Goal: Information Seeking & Learning: Learn about a topic

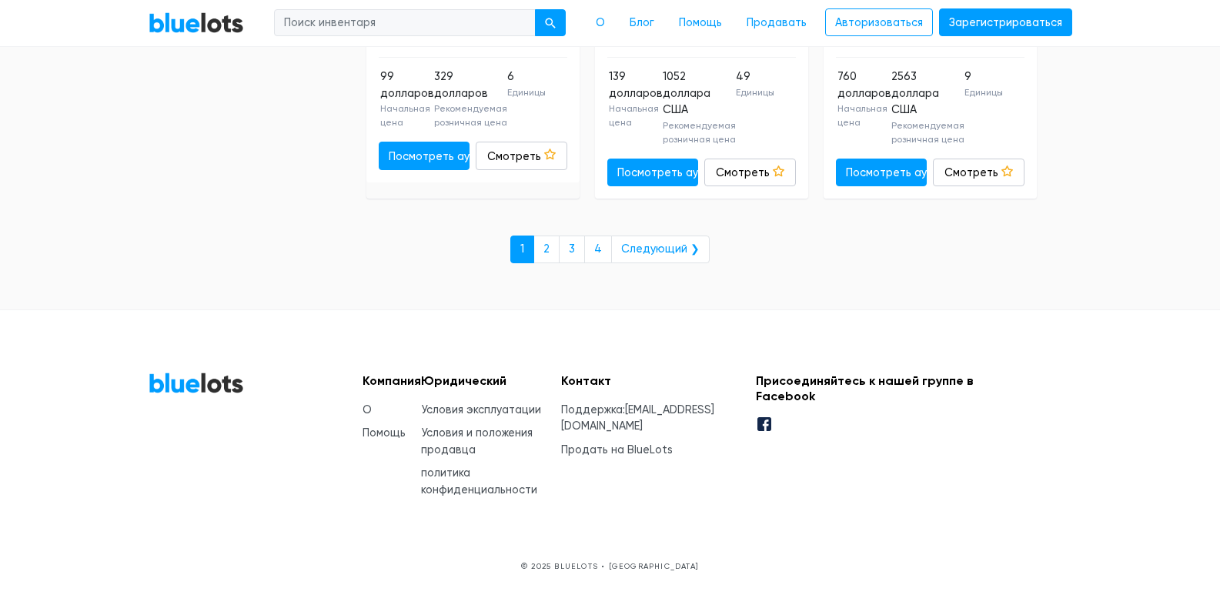
scroll to position [7828, 0]
click at [550, 256] on font "2" at bounding box center [547, 249] width 6 height 13
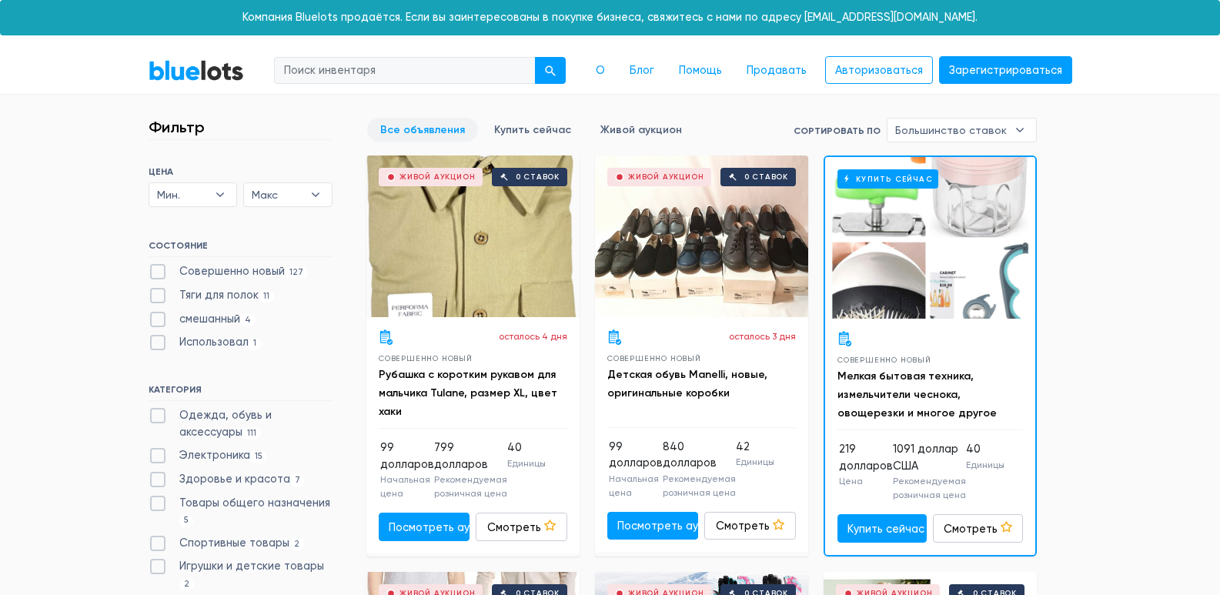
click at [966, 275] on div "Купить сейчас" at bounding box center [930, 238] width 210 height 162
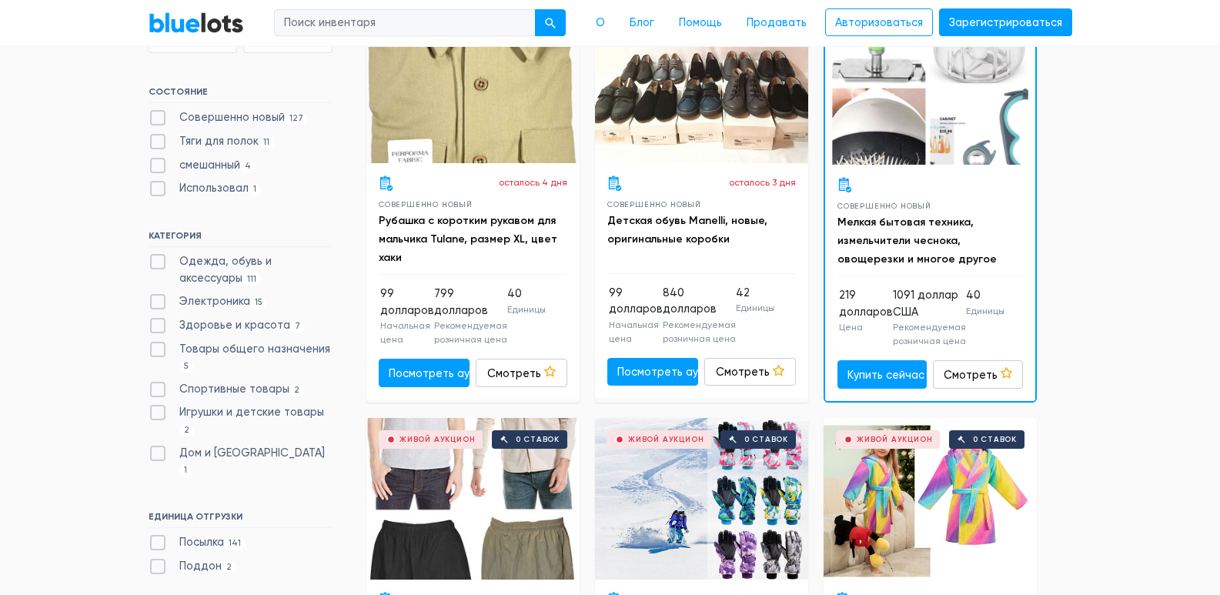
scroll to position [77, 0]
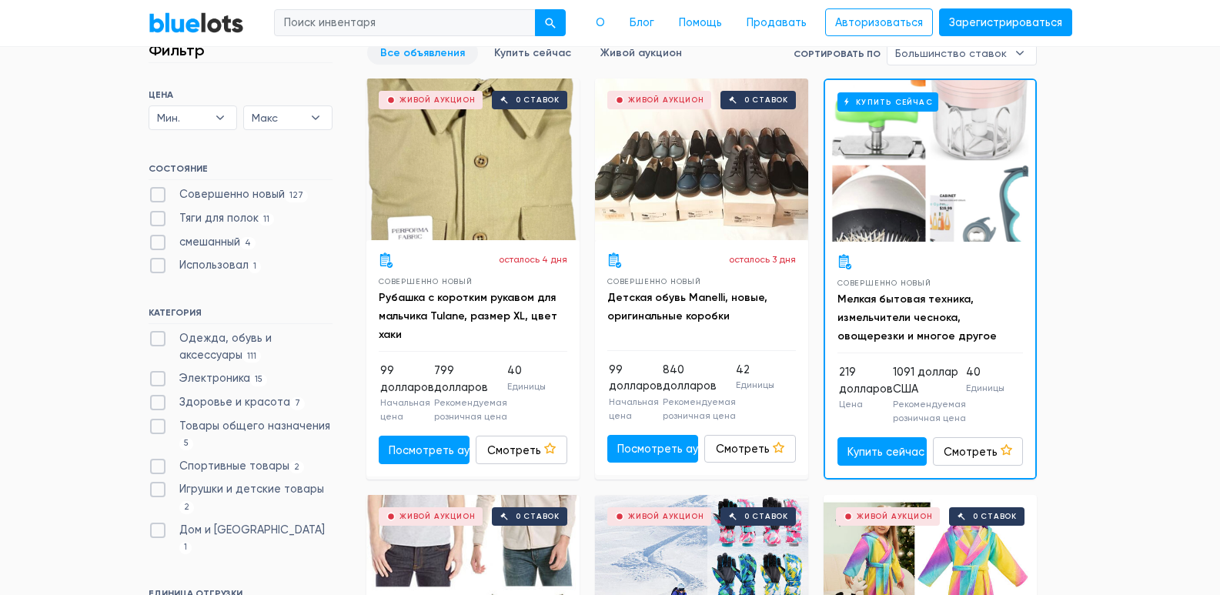
click at [721, 172] on div "Живой аукцион 0 ставок" at bounding box center [701, 160] width 213 height 162
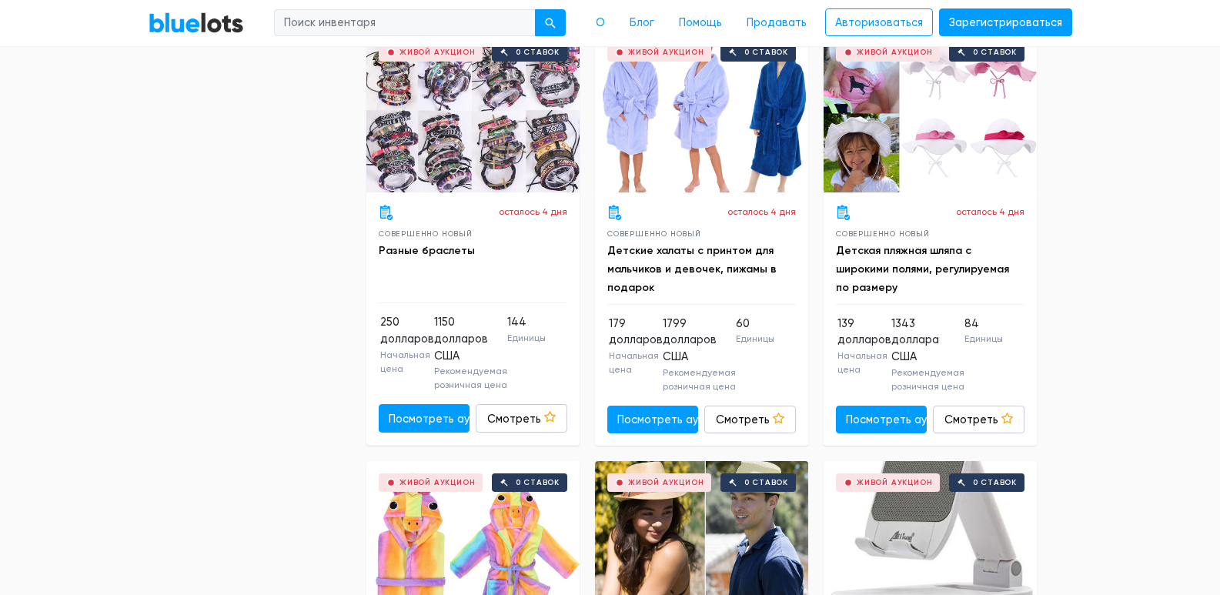
scroll to position [3619, 0]
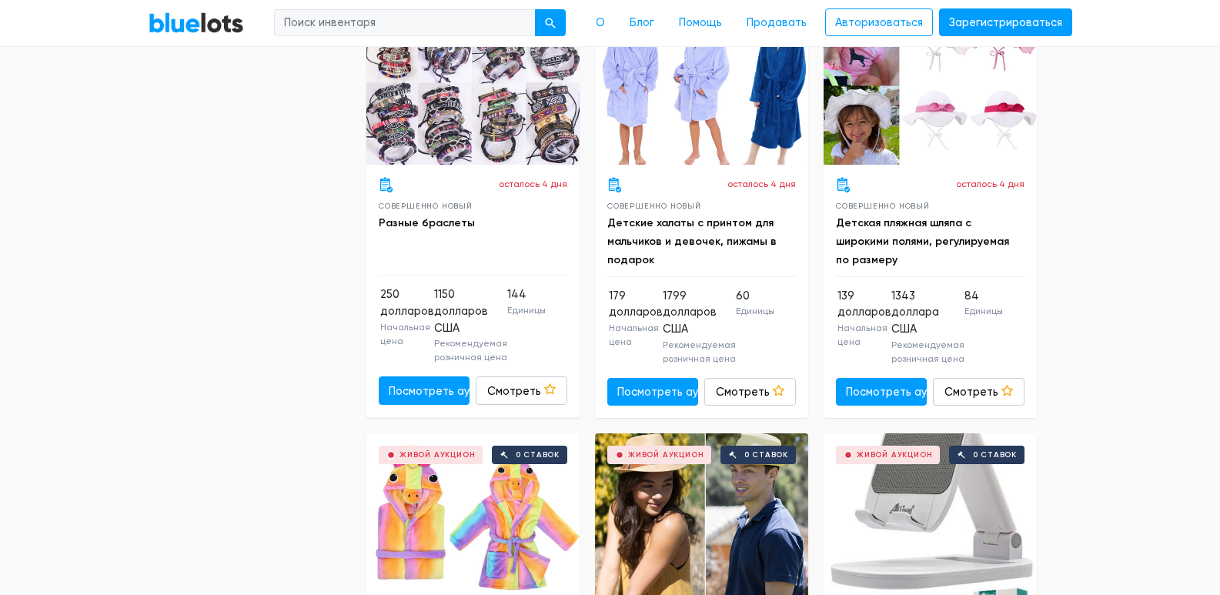
click at [490, 162] on div "Живой аукцион 0 ставок" at bounding box center [473, 84] width 213 height 162
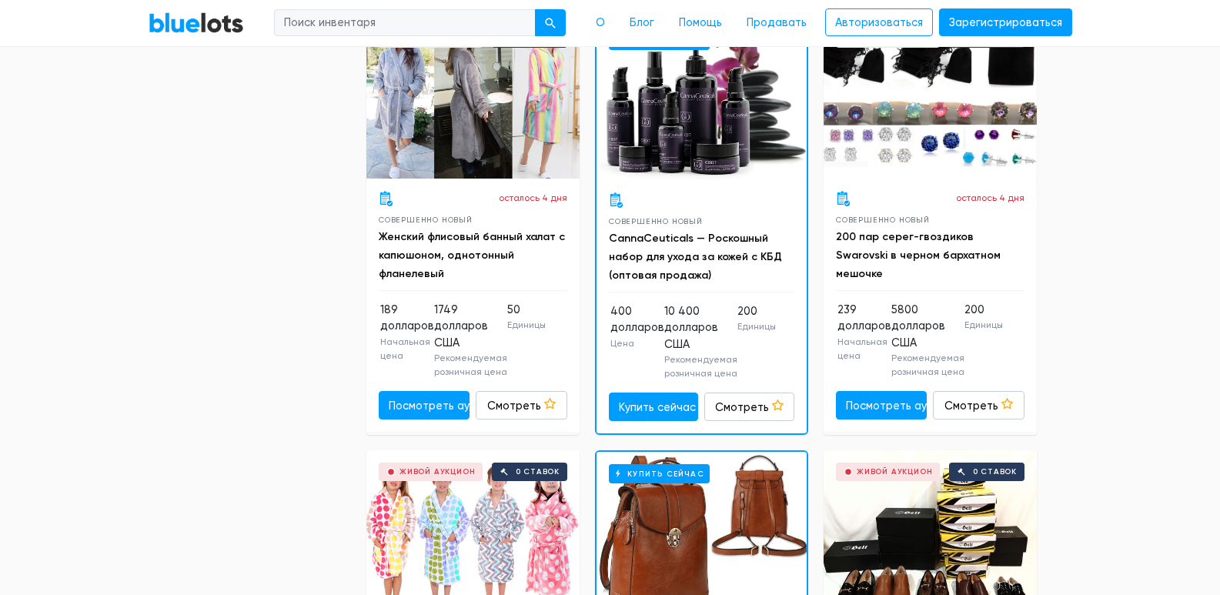
scroll to position [6622, 0]
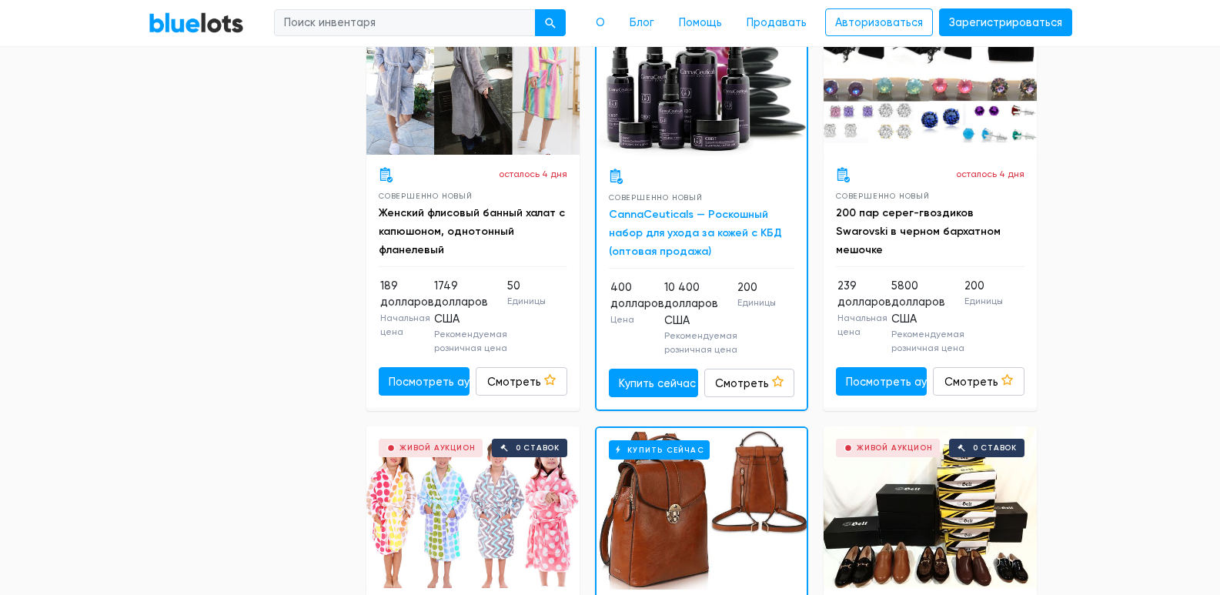
click at [639, 258] on font "CannaCeuticals — Роскошный набор для ухода за кожей с КБД (оптовая продажа)" at bounding box center [695, 233] width 173 height 50
click at [921, 155] on div "Живой аукцион 0 ставок" at bounding box center [930, 74] width 213 height 162
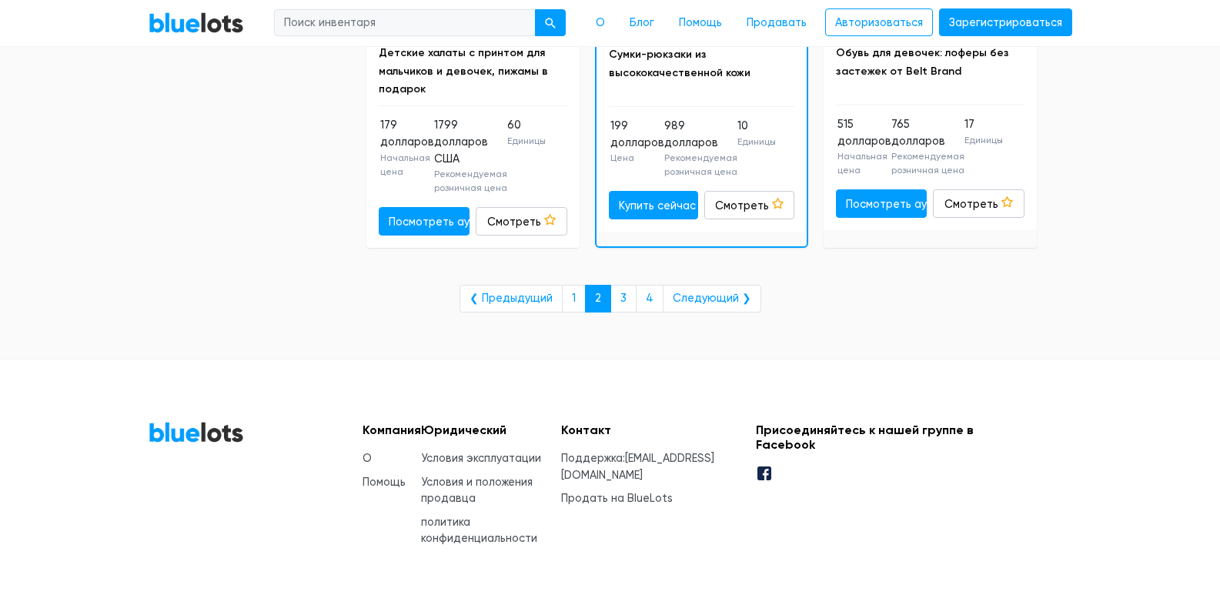
scroll to position [7238, 0]
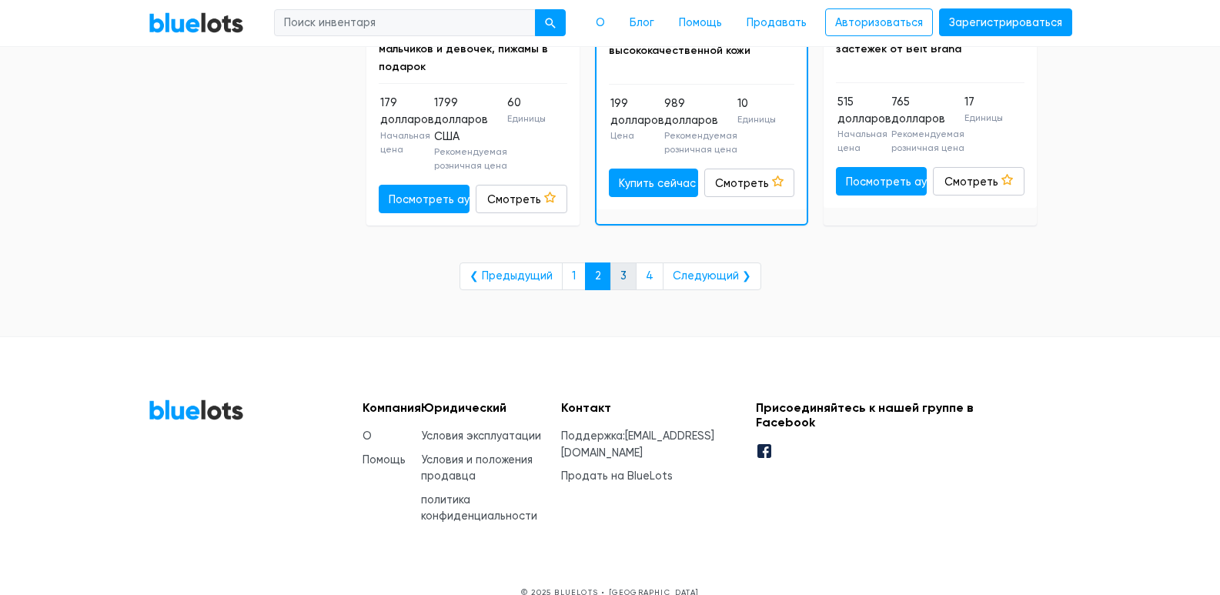
click at [621, 283] on font "3" at bounding box center [624, 275] width 6 height 13
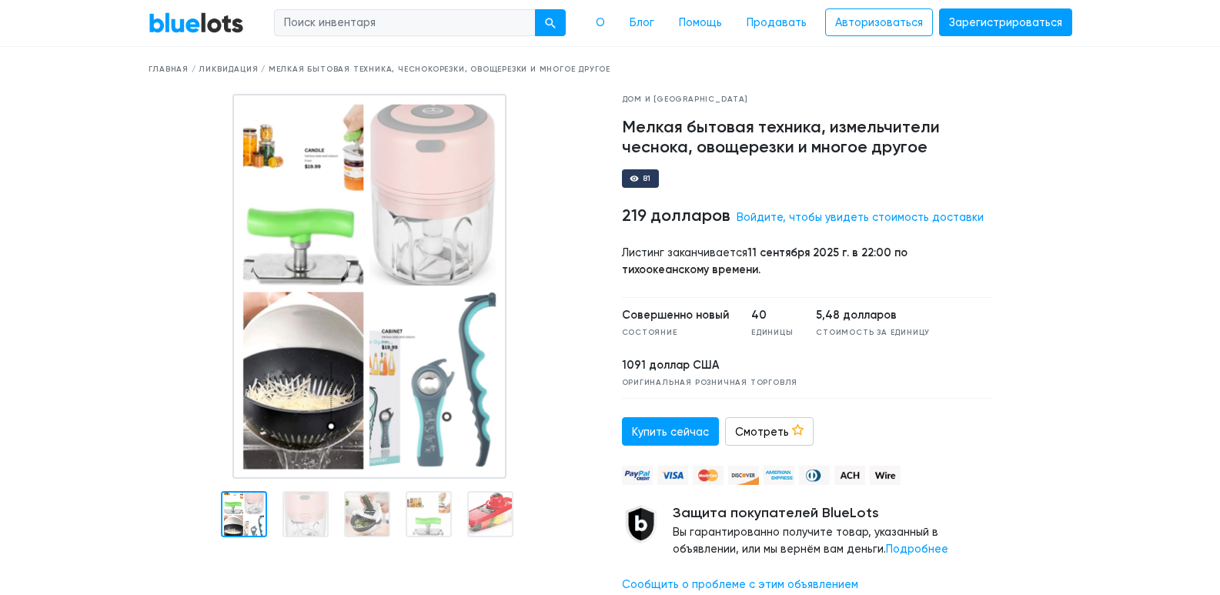
scroll to position [77, 0]
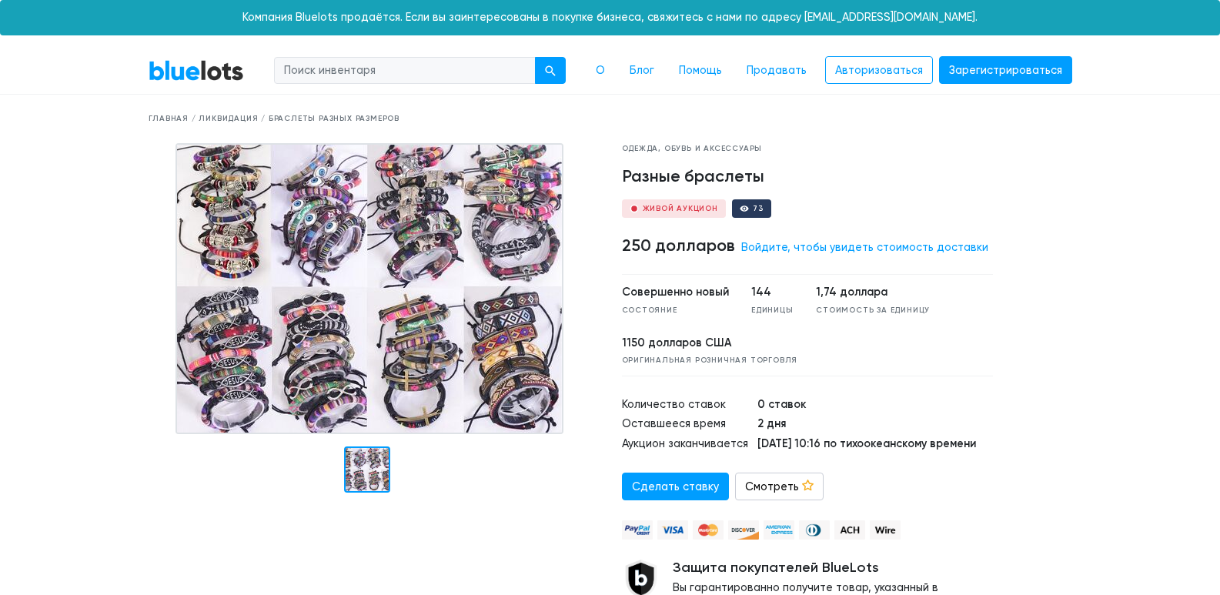
click at [414, 296] on img at bounding box center [370, 288] width 388 height 291
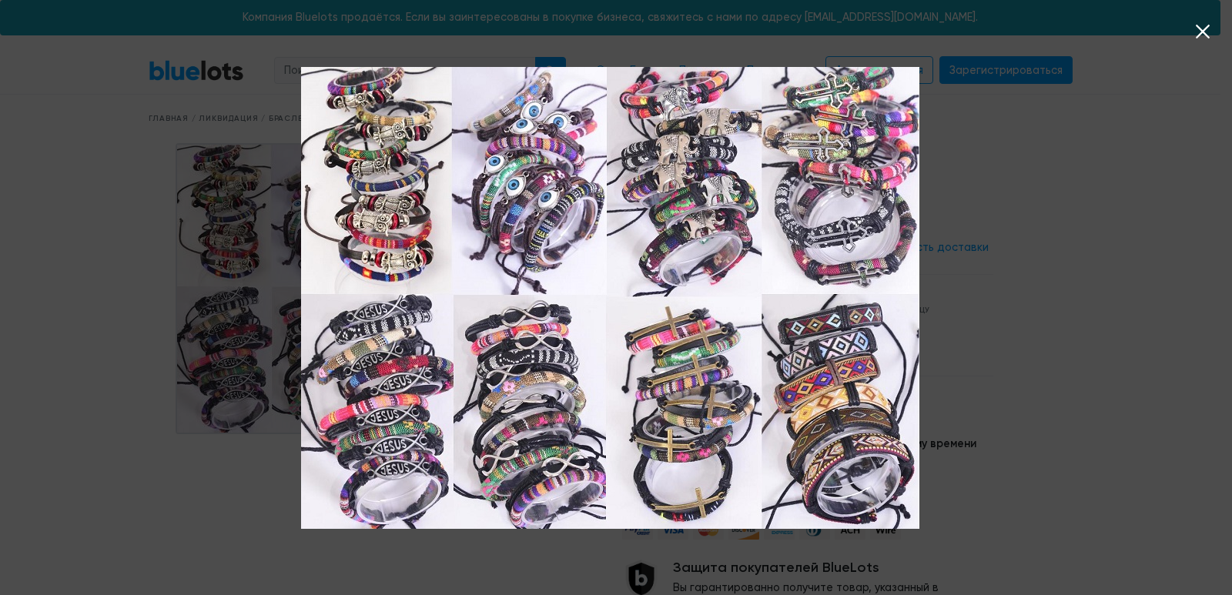
click at [1206, 31] on icon at bounding box center [1202, 31] width 23 height 23
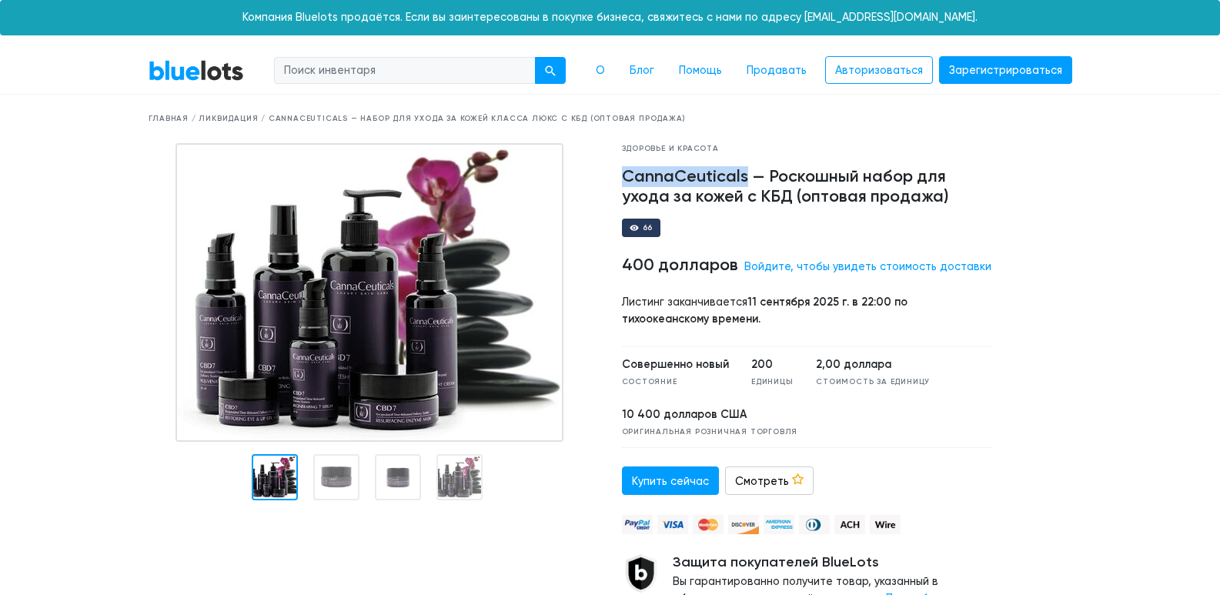
drag, startPoint x: 614, startPoint y: 173, endPoint x: 742, endPoint y: 172, distance: 127.8
click at [745, 172] on div "Здоровье и красота CannaCeuticals — Роскошный набор для ухода за кожей с КБД (о…" at bounding box center [808, 399] width 395 height 512
click at [745, 172] on font "CannaCeuticals — Роскошный набор для ухода за кожей с КБД (оптовая продажа)" at bounding box center [785, 186] width 327 height 40
drag, startPoint x: 612, startPoint y: 175, endPoint x: 746, endPoint y: 178, distance: 134.0
click at [746, 178] on div "Здоровье и красота CannaCeuticals — Роскошный набор для ухода за кожей с КБД (о…" at bounding box center [808, 399] width 395 height 512
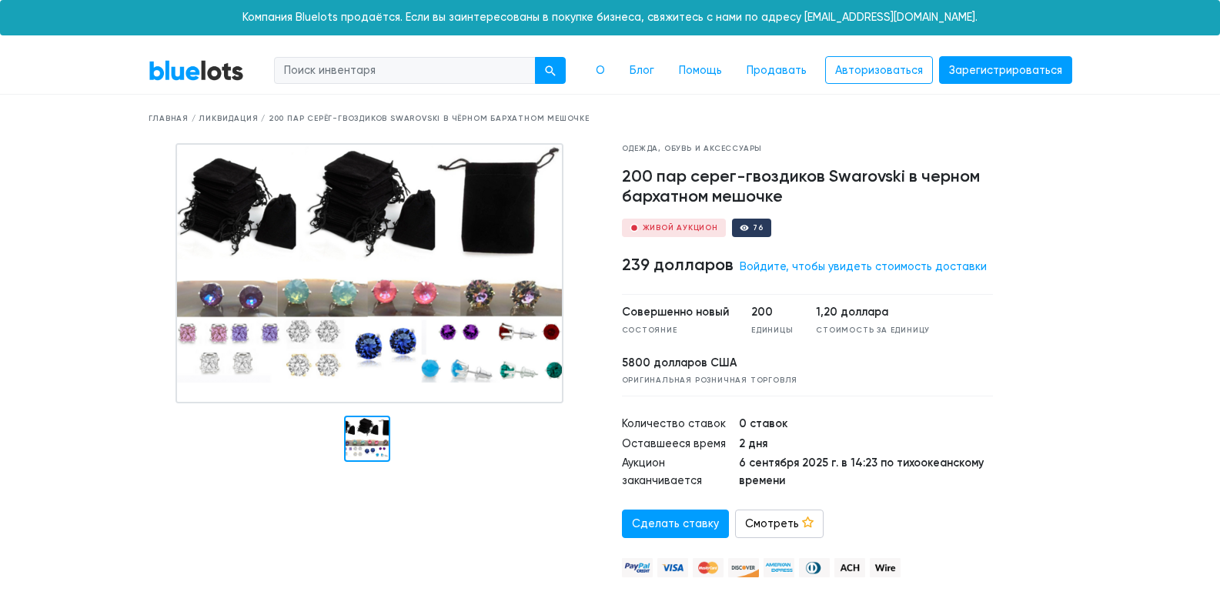
click at [303, 346] on img at bounding box center [370, 273] width 388 height 260
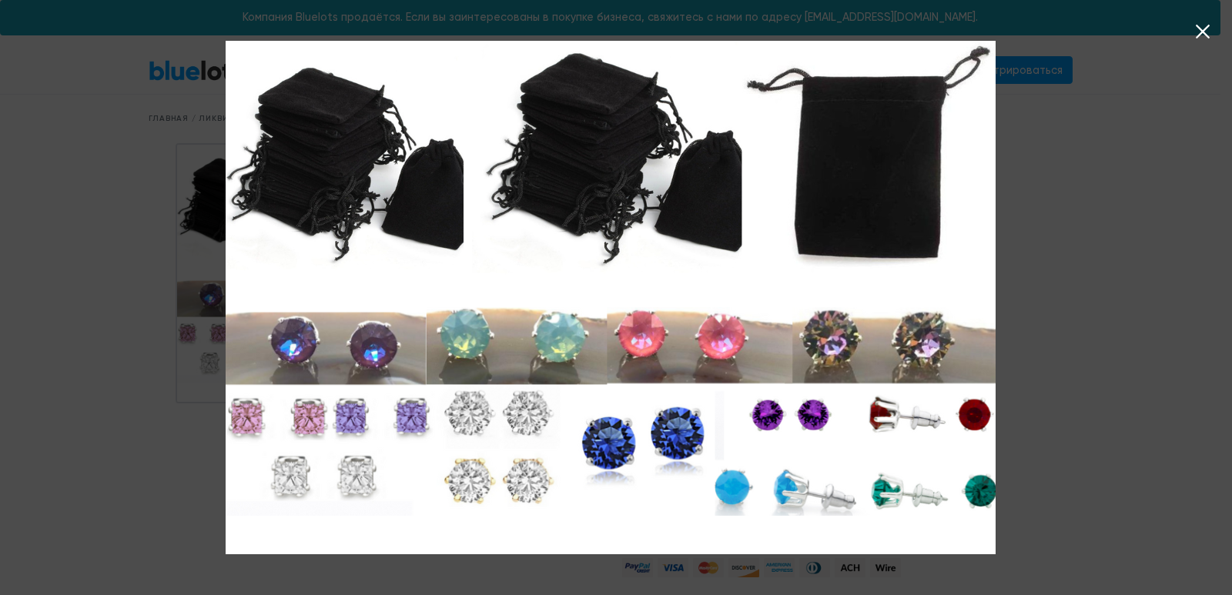
click at [1206, 29] on icon at bounding box center [1203, 32] width 14 height 14
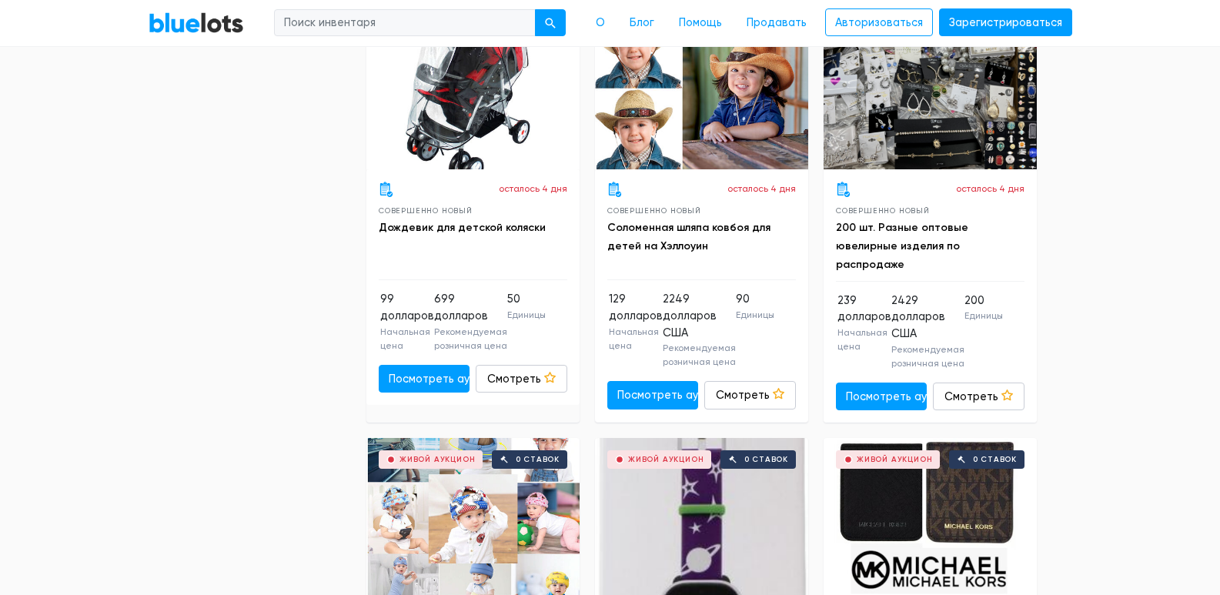
scroll to position [5775, 0]
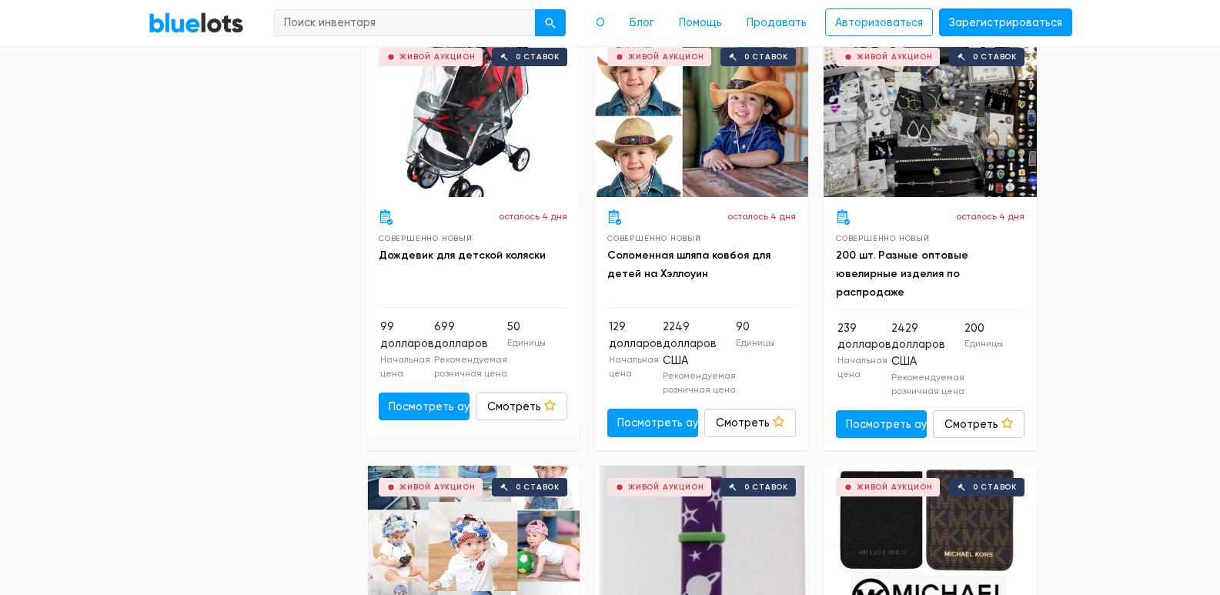
click at [481, 197] on div "Живой аукцион 0 ставок" at bounding box center [473, 116] width 213 height 162
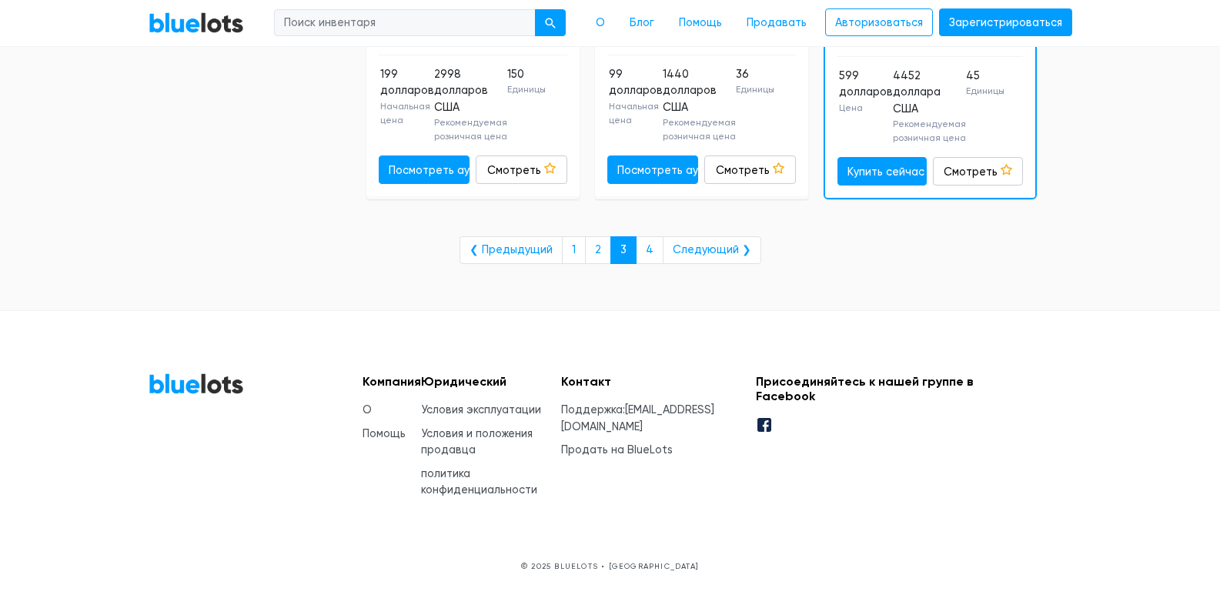
scroll to position [7533, 0]
click at [654, 249] on link "4" at bounding box center [650, 250] width 28 height 28
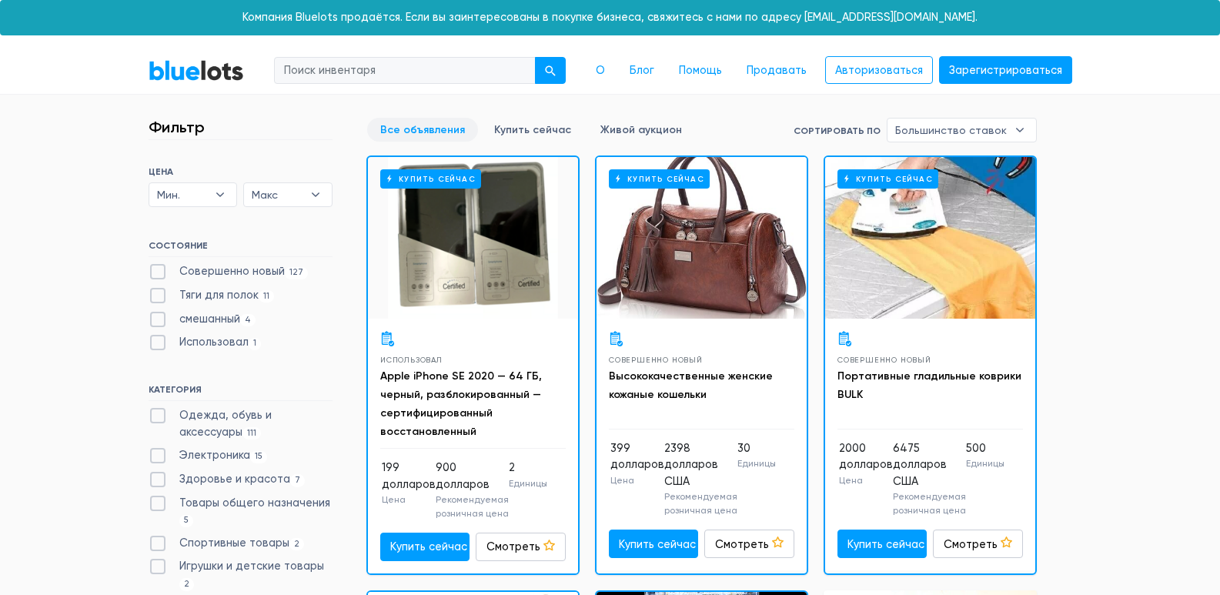
scroll to position [77, 0]
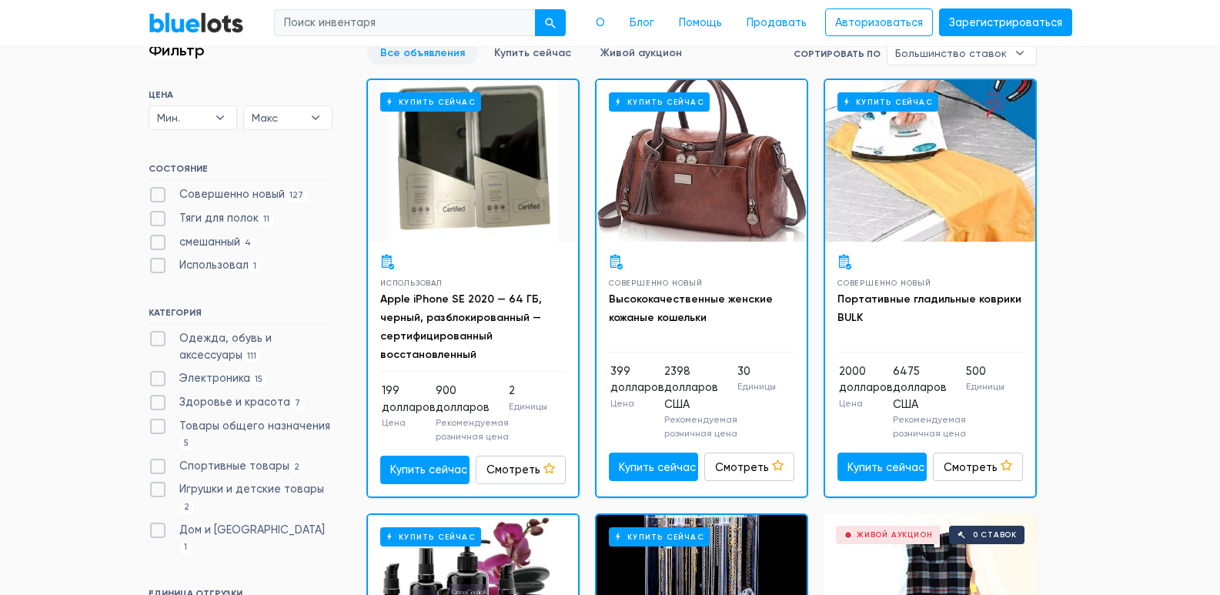
click at [485, 172] on div "Купить сейчас" at bounding box center [473, 161] width 210 height 162
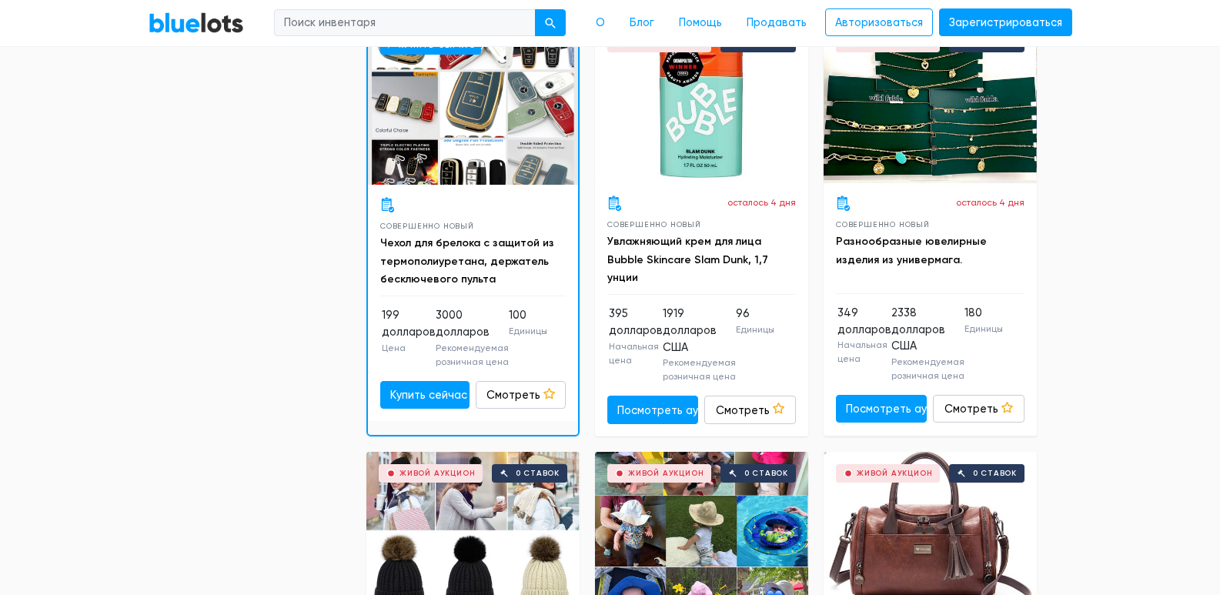
scroll to position [924, 0]
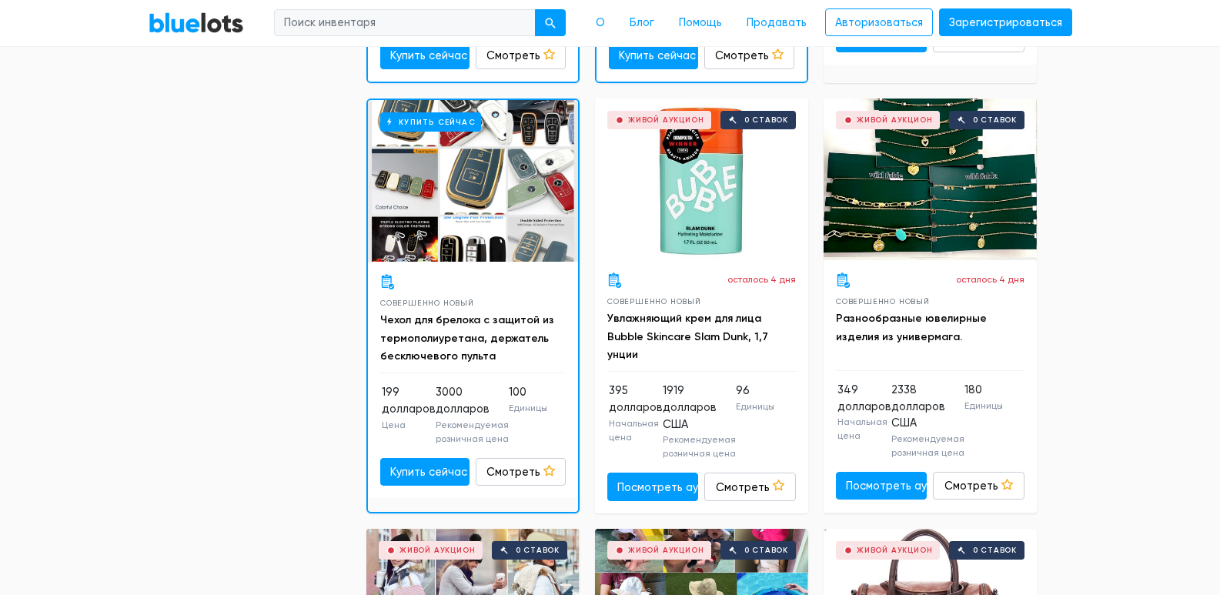
click at [959, 242] on div "Живой аукцион 0 ставок" at bounding box center [930, 180] width 213 height 162
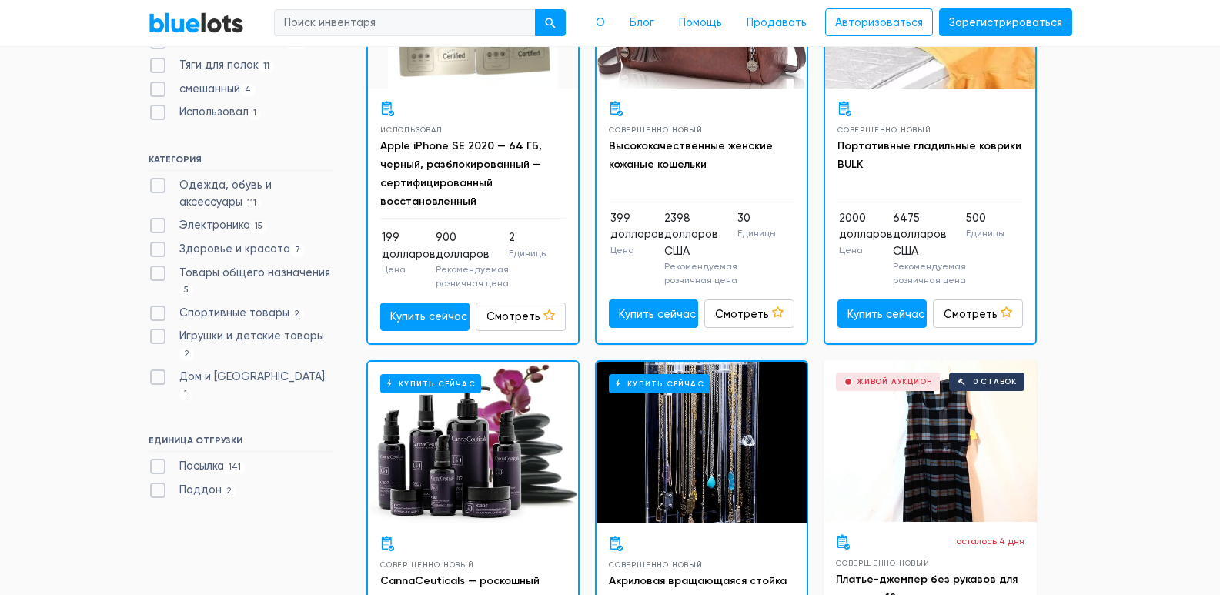
scroll to position [231, 0]
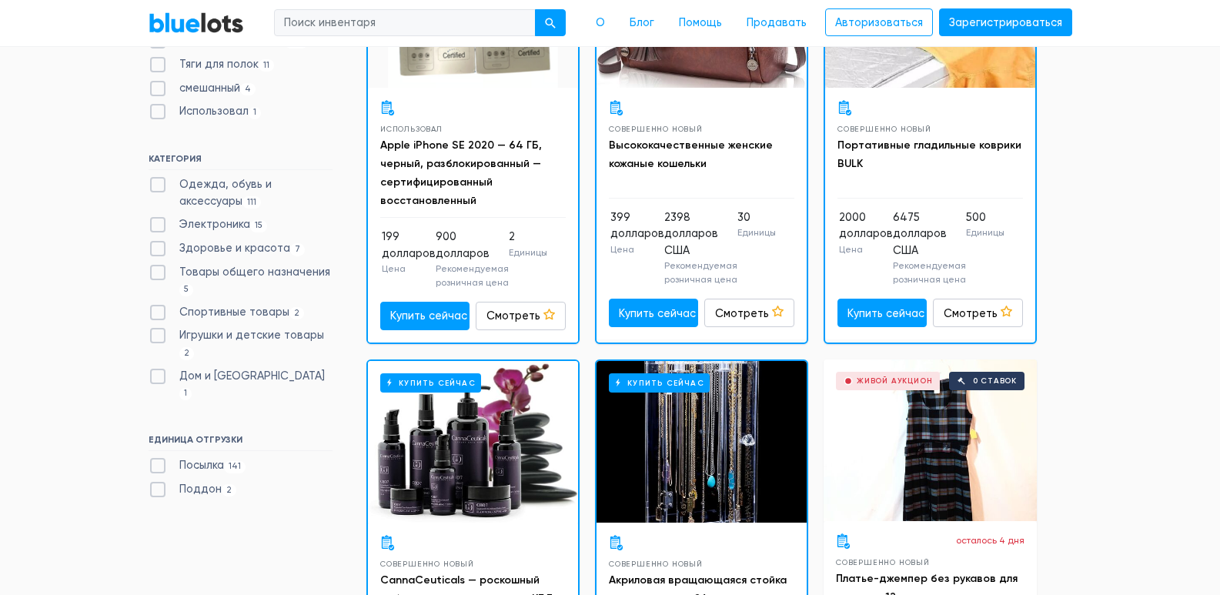
click at [156, 481] on label "Поддон 2" at bounding box center [193, 489] width 89 height 17
click at [156, 481] on input "Поддон 2" at bounding box center [154, 486] width 10 height 10
checkbox input "true"
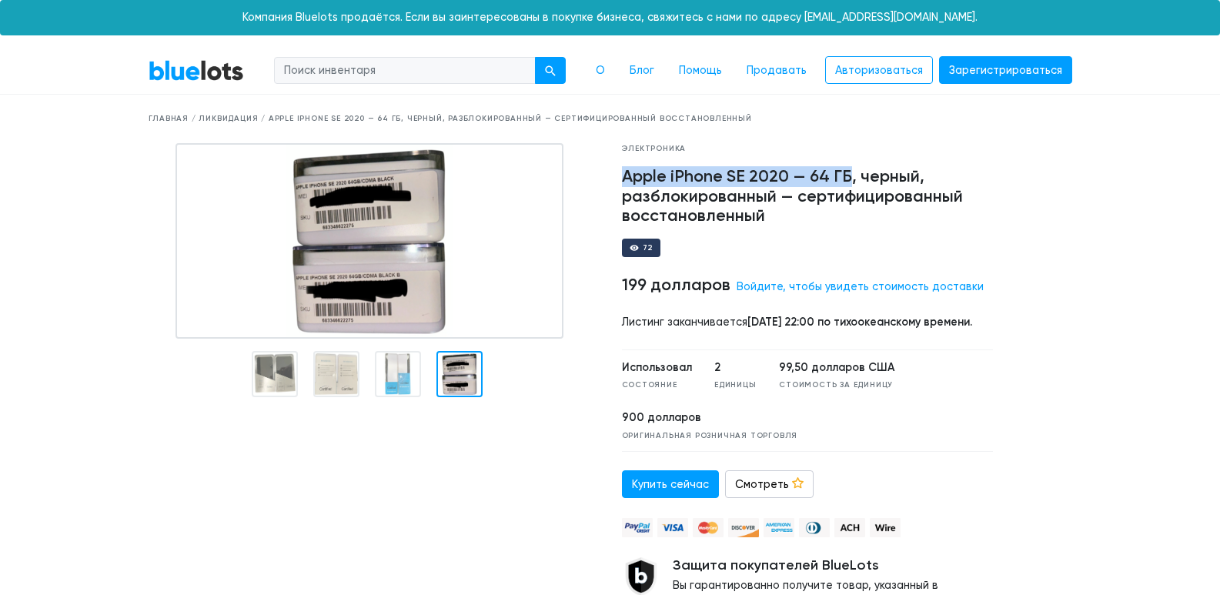
drag, startPoint x: 614, startPoint y: 176, endPoint x: 849, endPoint y: 172, distance: 234.9
click at [849, 172] on div "Электроника Apple iPhone SE 2020 — 64 ГБ, черный, разблокированный — сертифицир…" at bounding box center [808, 400] width 395 height 515
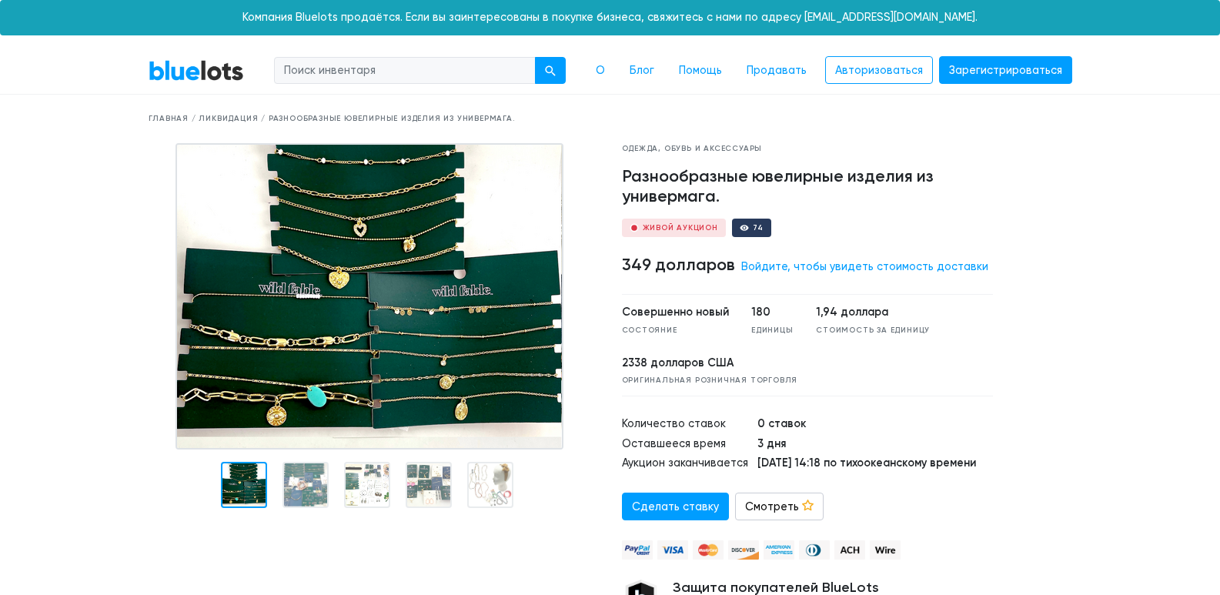
click at [406, 297] on img at bounding box center [370, 296] width 388 height 306
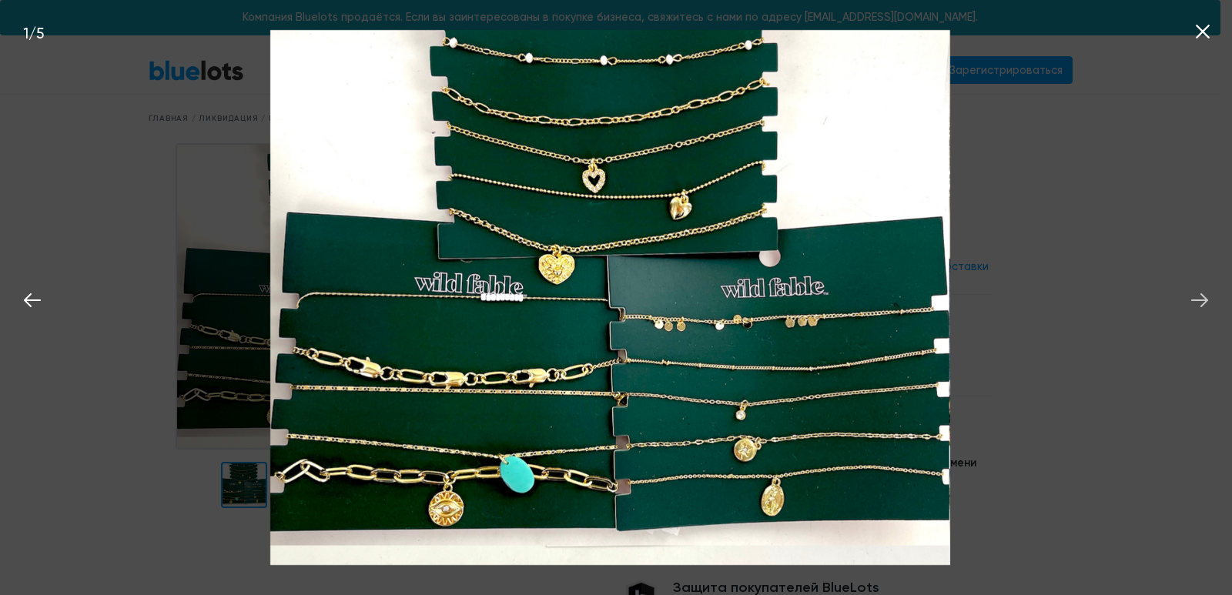
click at [1205, 300] on icon at bounding box center [1199, 300] width 23 height 23
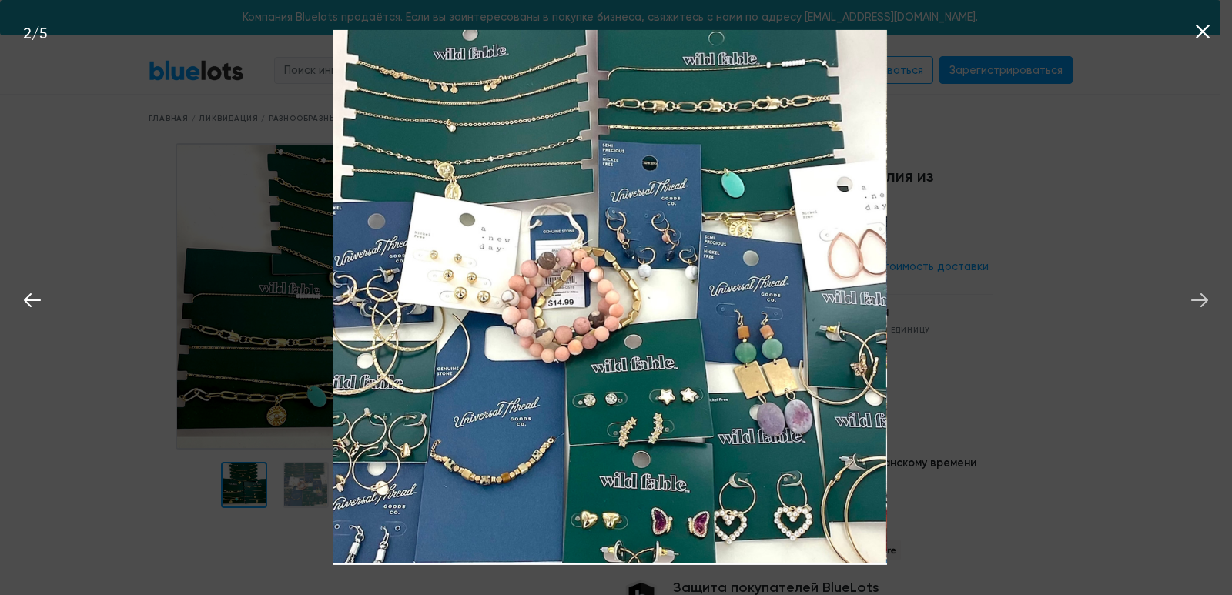
click at [1203, 300] on icon at bounding box center [1199, 300] width 23 height 23
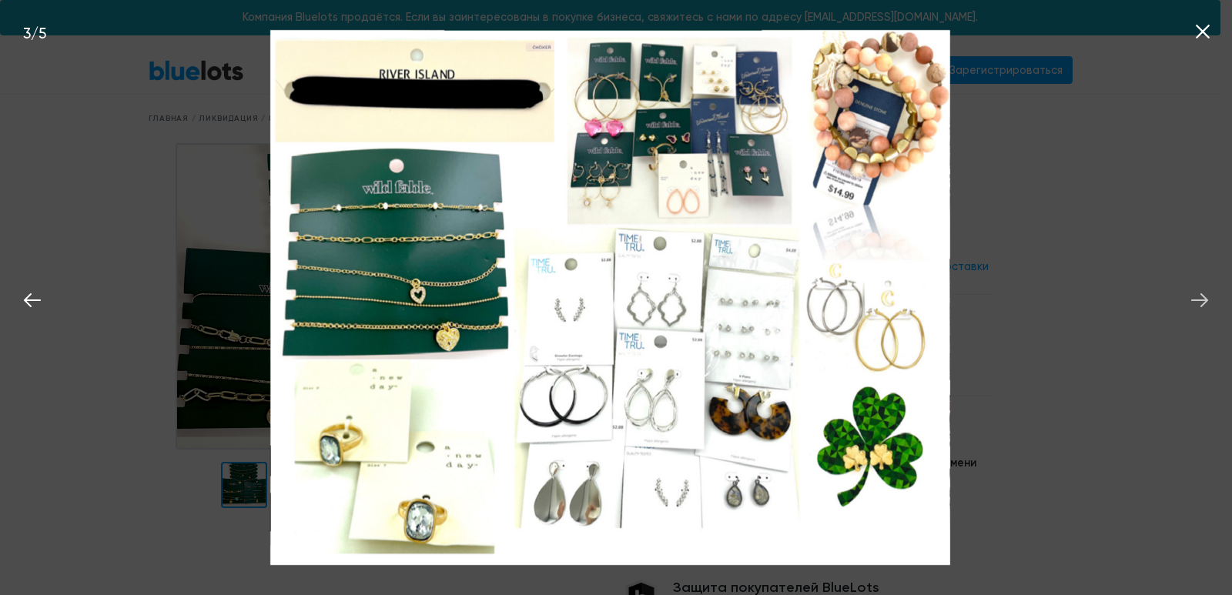
click at [1203, 300] on icon at bounding box center [1199, 300] width 23 height 23
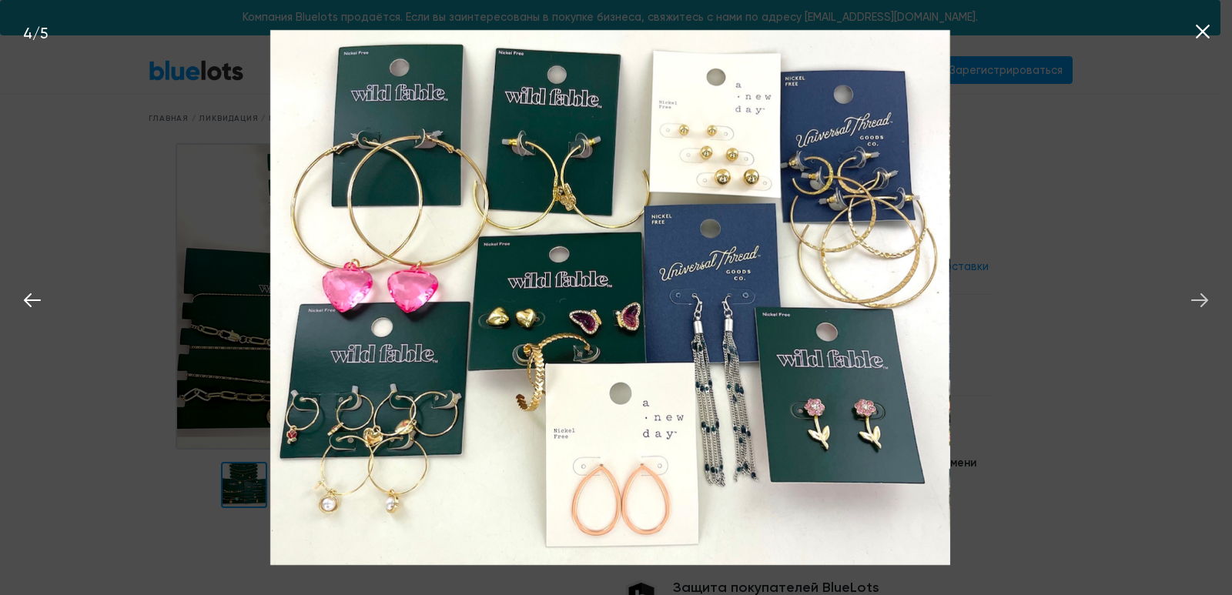
click at [1202, 300] on icon at bounding box center [1199, 300] width 23 height 23
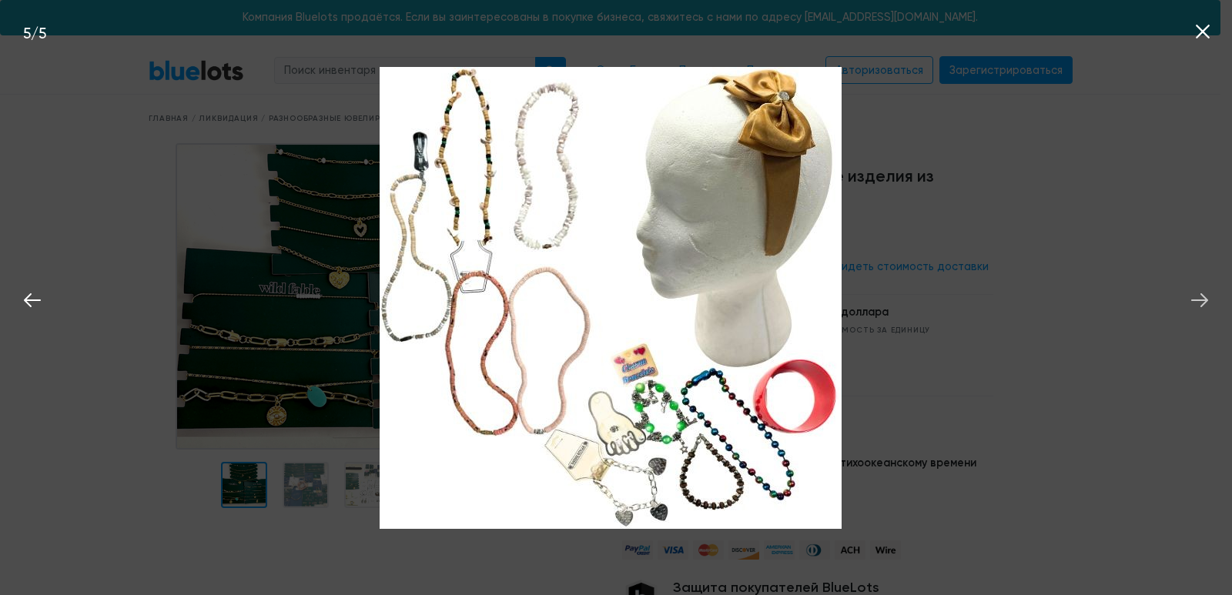
click at [1202, 300] on icon at bounding box center [1199, 300] width 23 height 23
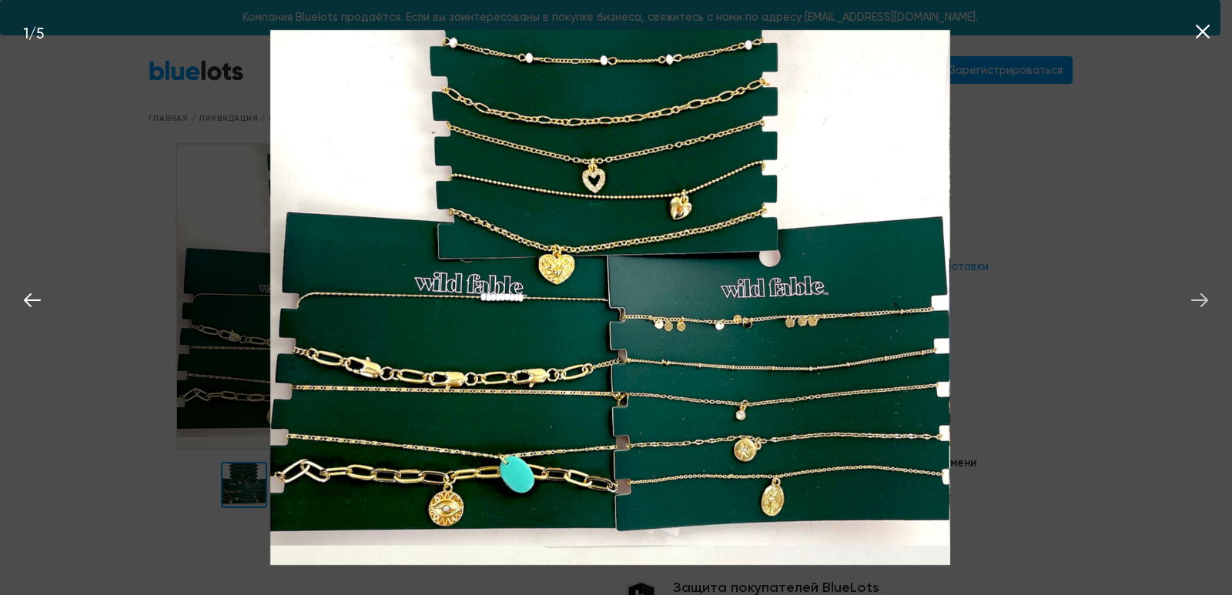
click at [1202, 300] on icon at bounding box center [1199, 300] width 23 height 23
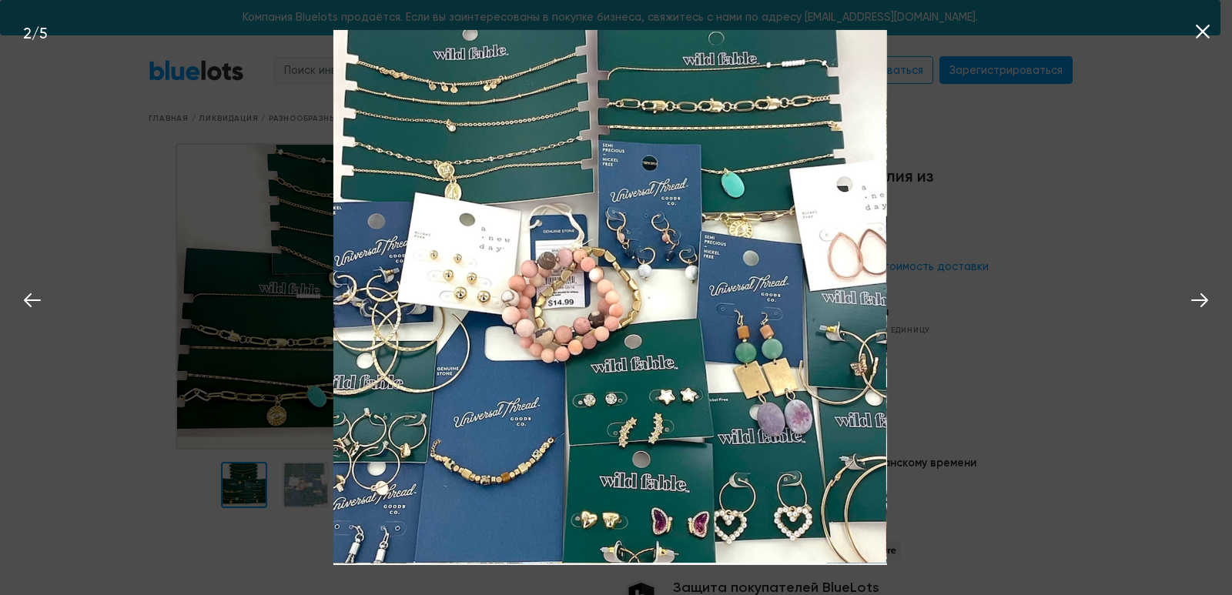
click at [1202, 24] on icon at bounding box center [1202, 31] width 23 height 23
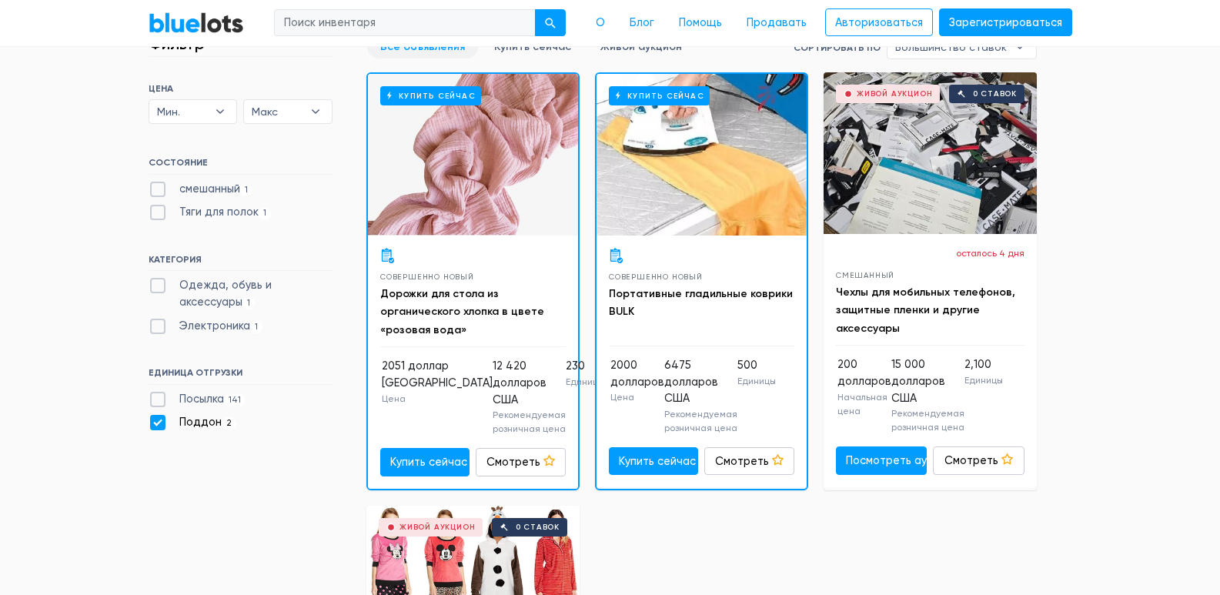
scroll to position [388, 0]
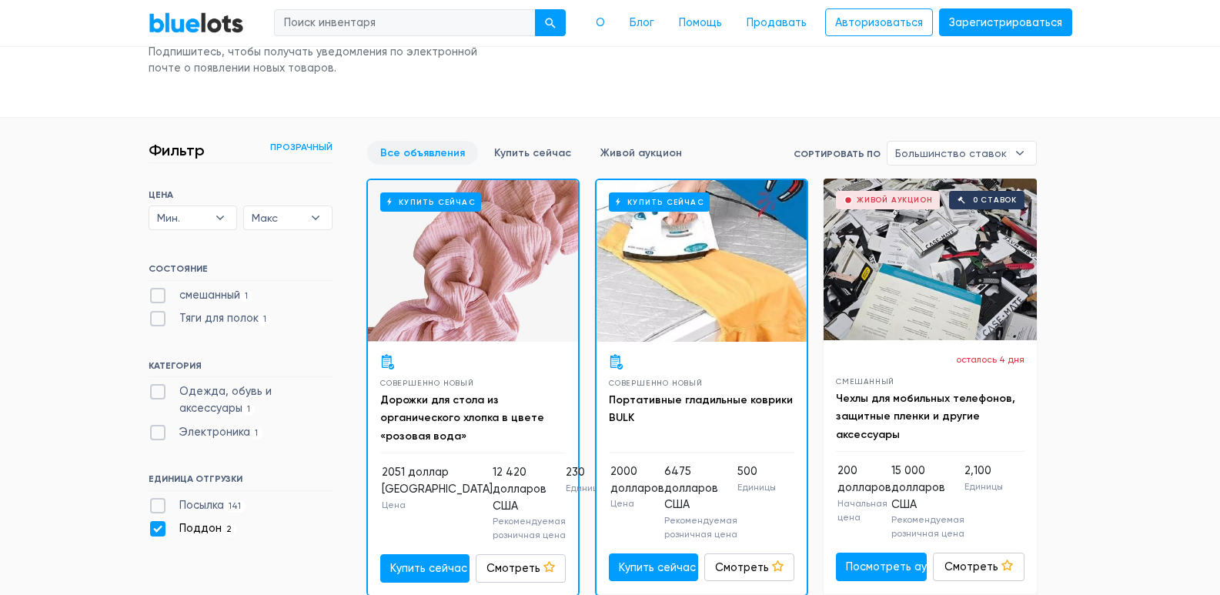
click at [940, 288] on div "Живой аукцион 0 ставок" at bounding box center [930, 260] width 213 height 162
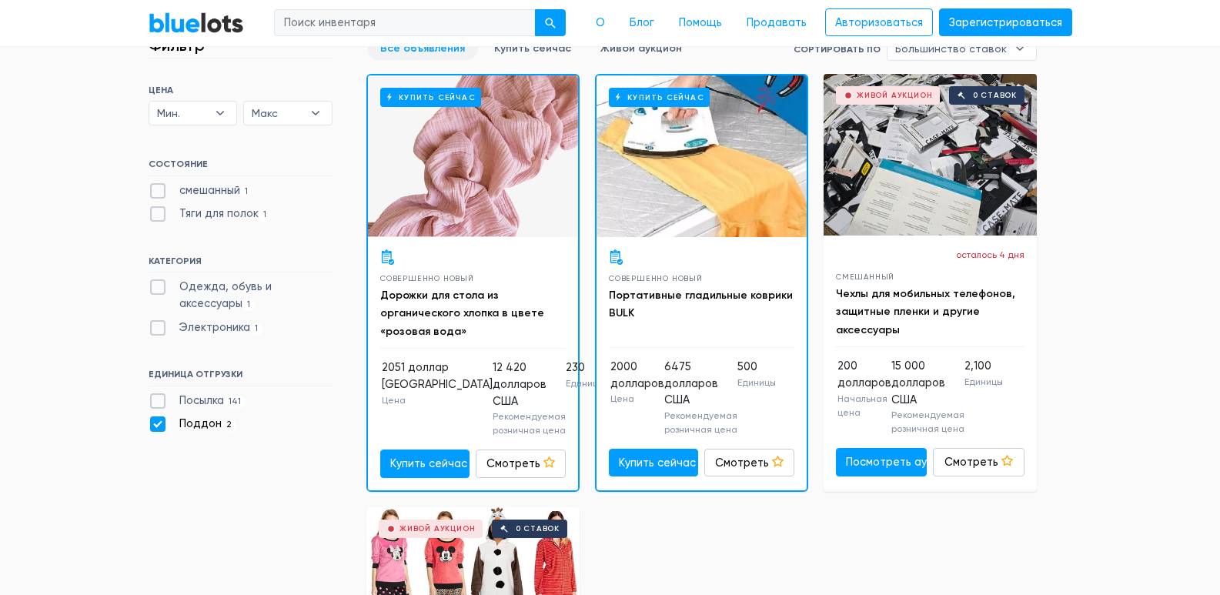
scroll to position [465, 0]
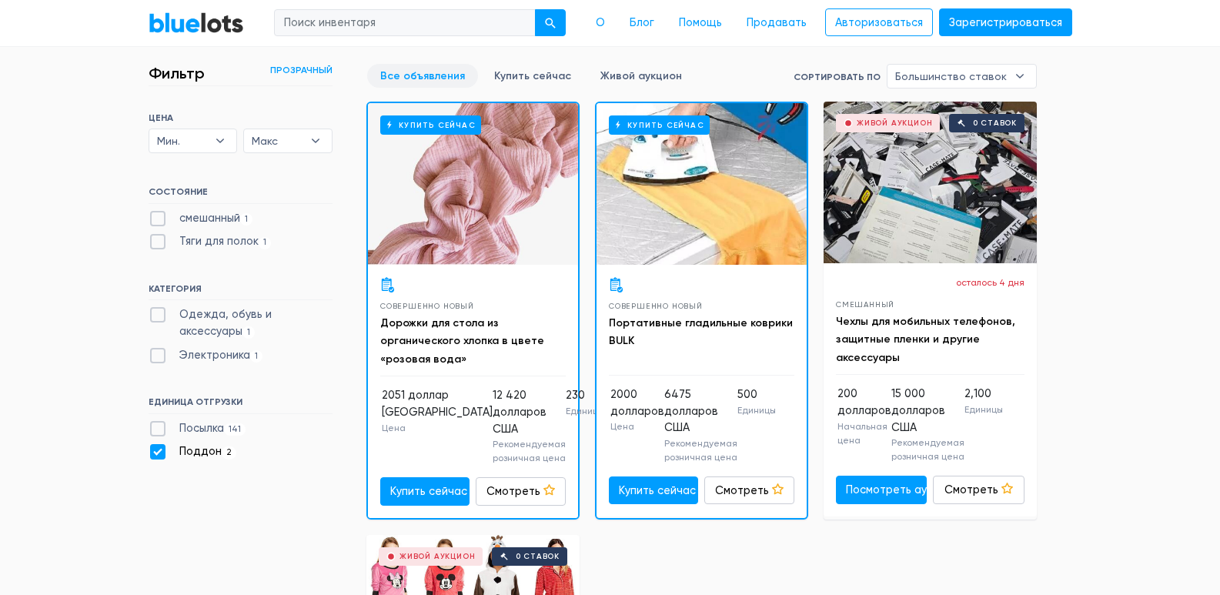
click at [157, 451] on label "Поддон 2" at bounding box center [193, 451] width 89 height 17
click at [157, 451] on input "Поддон 2" at bounding box center [154, 448] width 10 height 10
checkbox input "false"
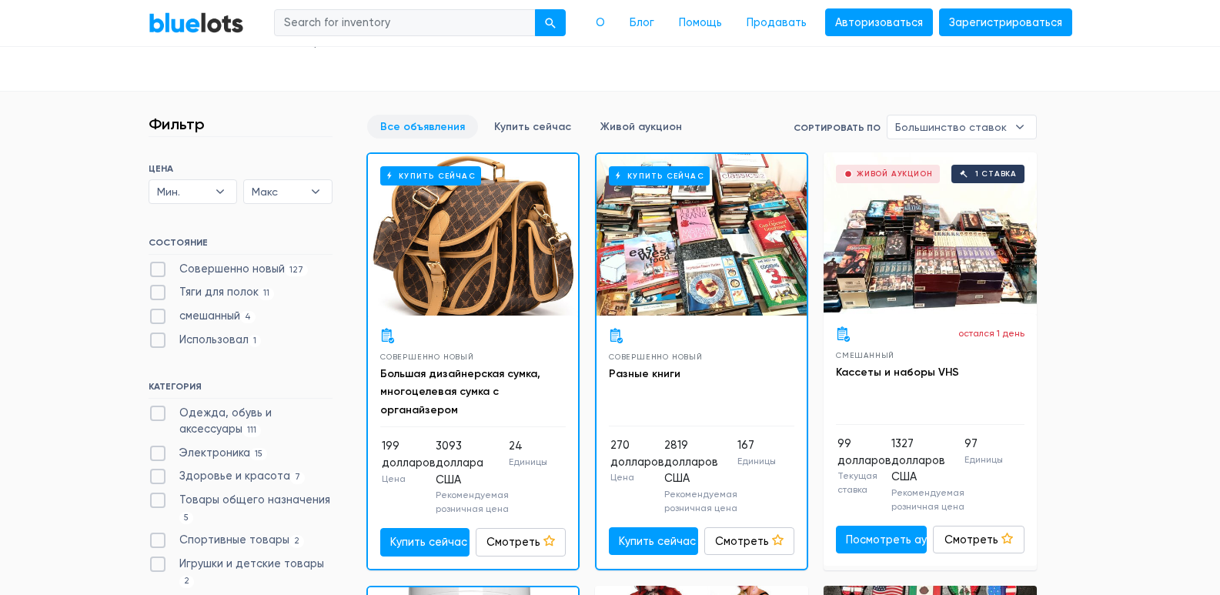
scroll to position [414, 0]
